Goal: Use online tool/utility: Utilize a website feature to perform a specific function

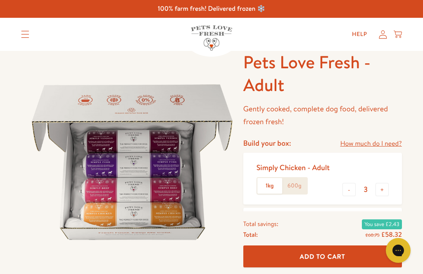
click at [22, 36] on icon "Translation missing: en.sections.header.menu" at bounding box center [25, 34] width 8 height 7
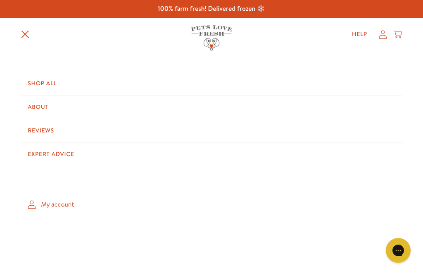
click at [60, 151] on link "Expert Advice" at bounding box center [211, 154] width 381 height 23
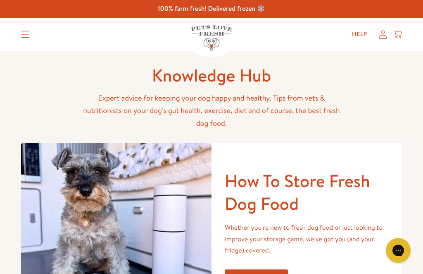
click at [23, 36] on icon "Translation missing: en.sections.header.menu" at bounding box center [25, 34] width 8 height 7
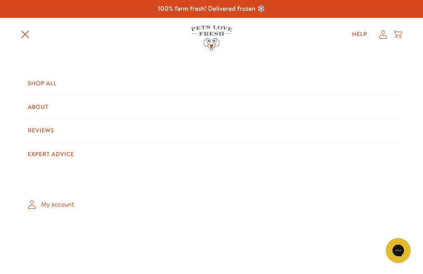
click at [45, 101] on link "About" at bounding box center [211, 107] width 381 height 23
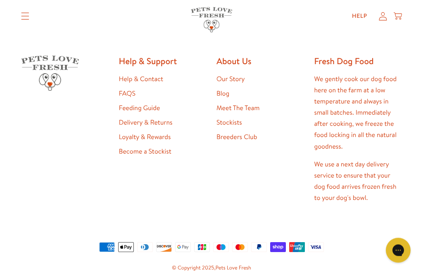
scroll to position [1932, 0]
click at [144, 112] on link "Feeding Guide" at bounding box center [139, 107] width 41 height 9
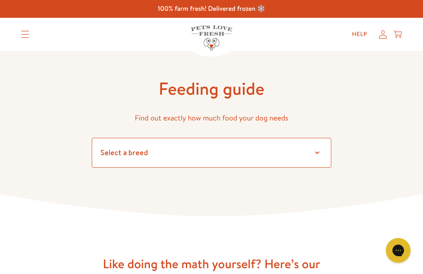
click at [314, 151] on select "Select a breed Affenpinscher Afghan hound Airedale terrier Akita Alaskan Malamu…" at bounding box center [212, 153] width 240 height 30
select select "35"
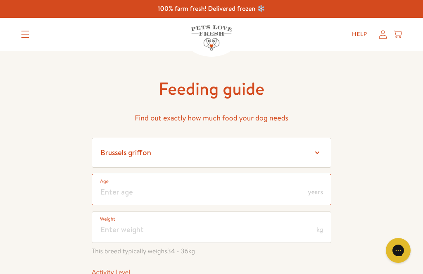
click at [187, 189] on input "number" at bounding box center [212, 189] width 240 height 31
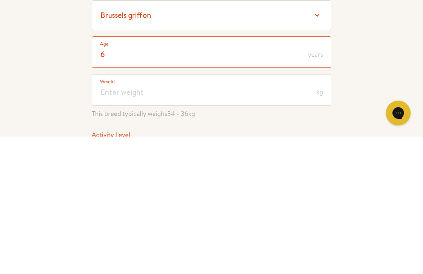
type input "6"
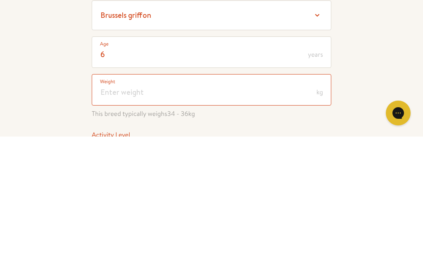
click at [153, 211] on input "number" at bounding box center [212, 226] width 240 height 31
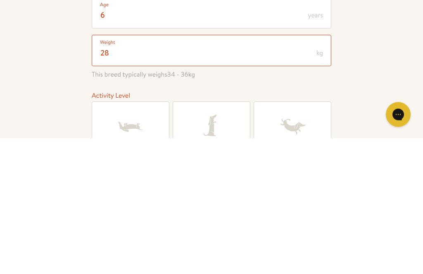
scroll to position [43, 0]
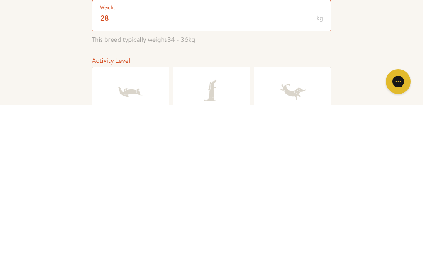
type input "28"
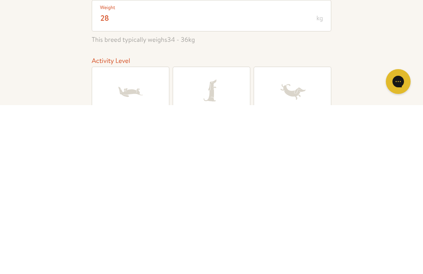
click at [215, 244] on icon at bounding box center [211, 260] width 33 height 33
click at [0, 0] on input "Active" at bounding box center [0, 0] width 0 height 0
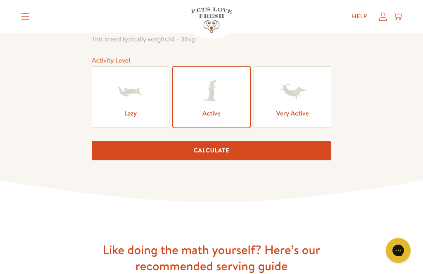
click at [222, 151] on button "Calculate" at bounding box center [212, 150] width 240 height 19
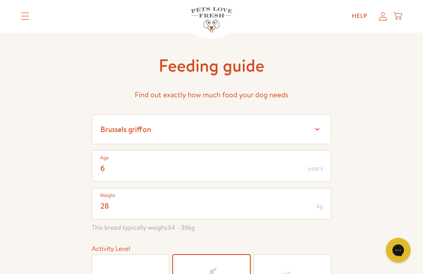
scroll to position [0, 0]
